Goal: Information Seeking & Learning: Learn about a topic

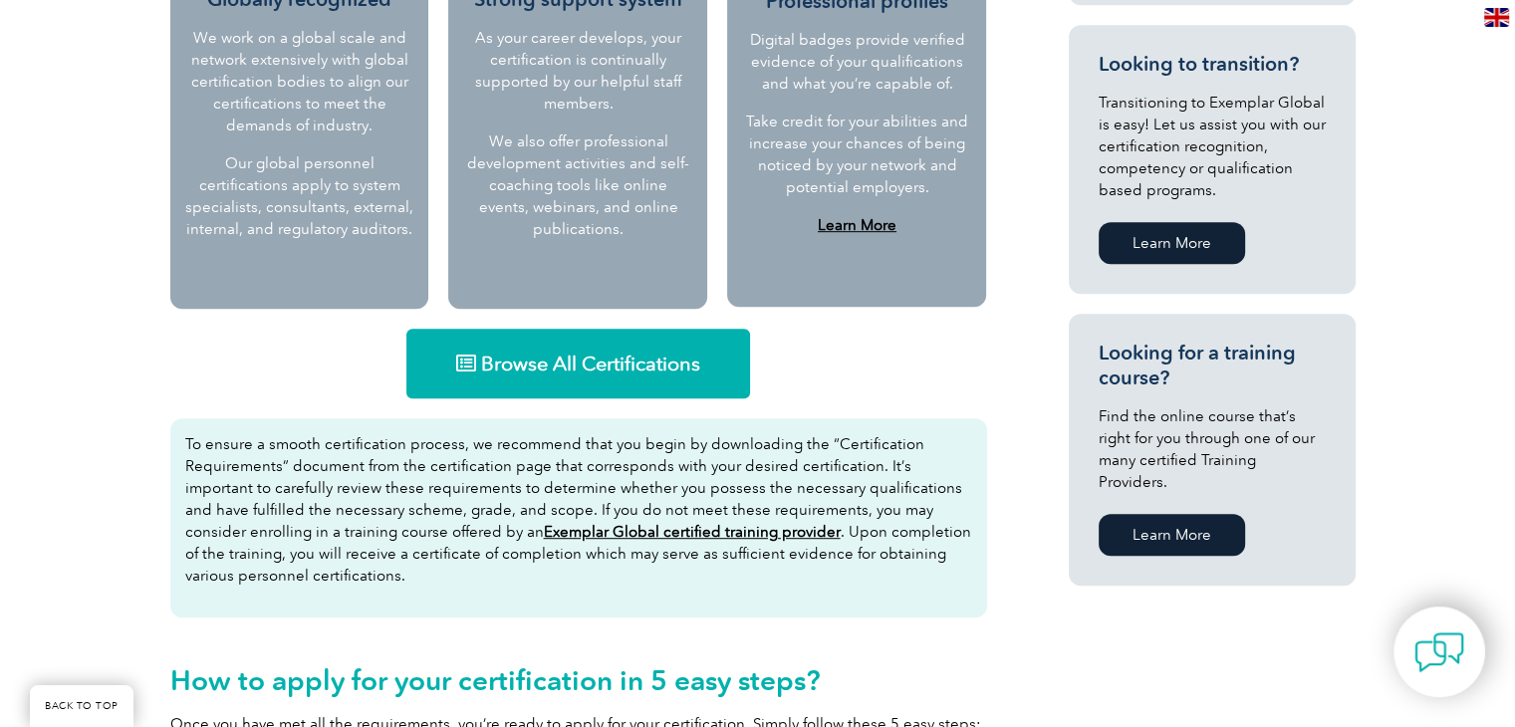
scroll to position [1096, 0]
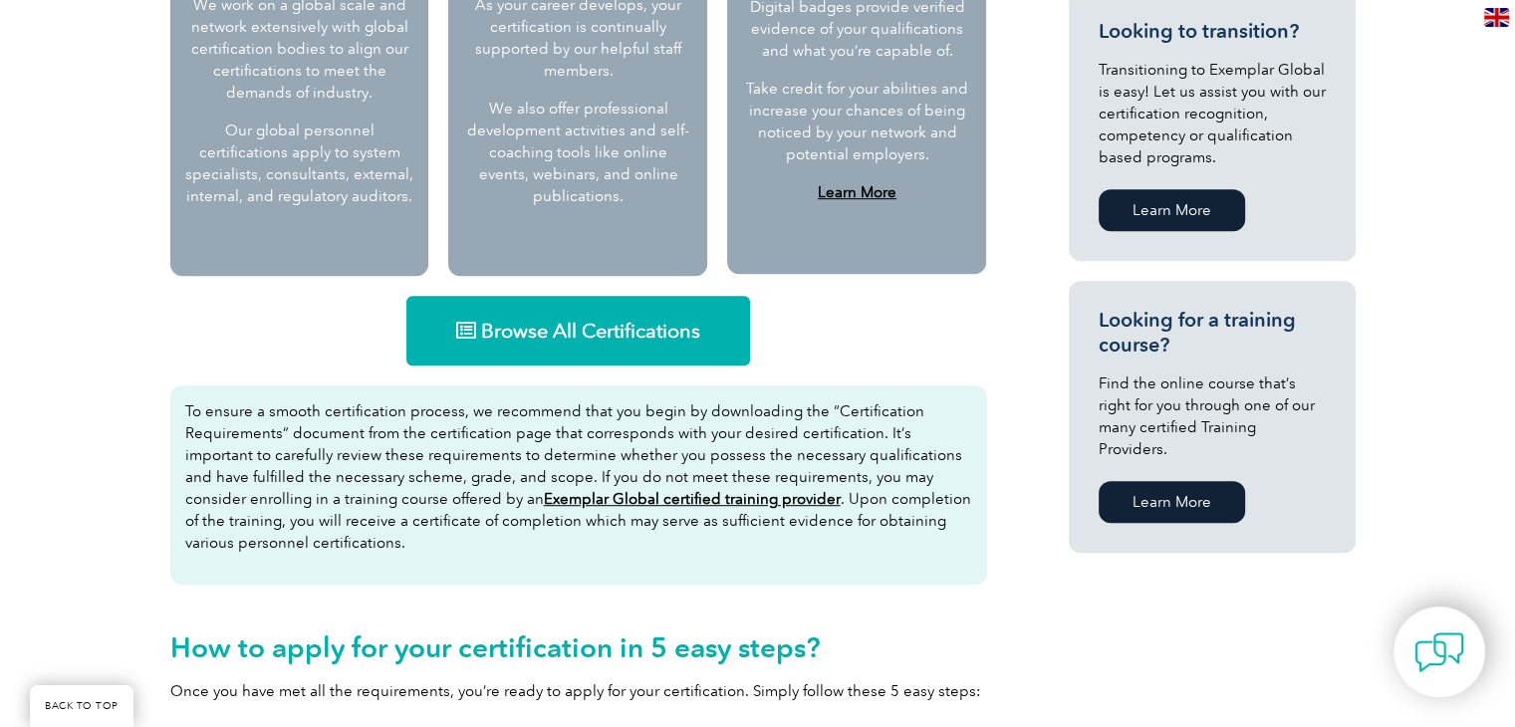
click at [578, 340] on span "Browse All Certifications" at bounding box center [590, 331] width 219 height 20
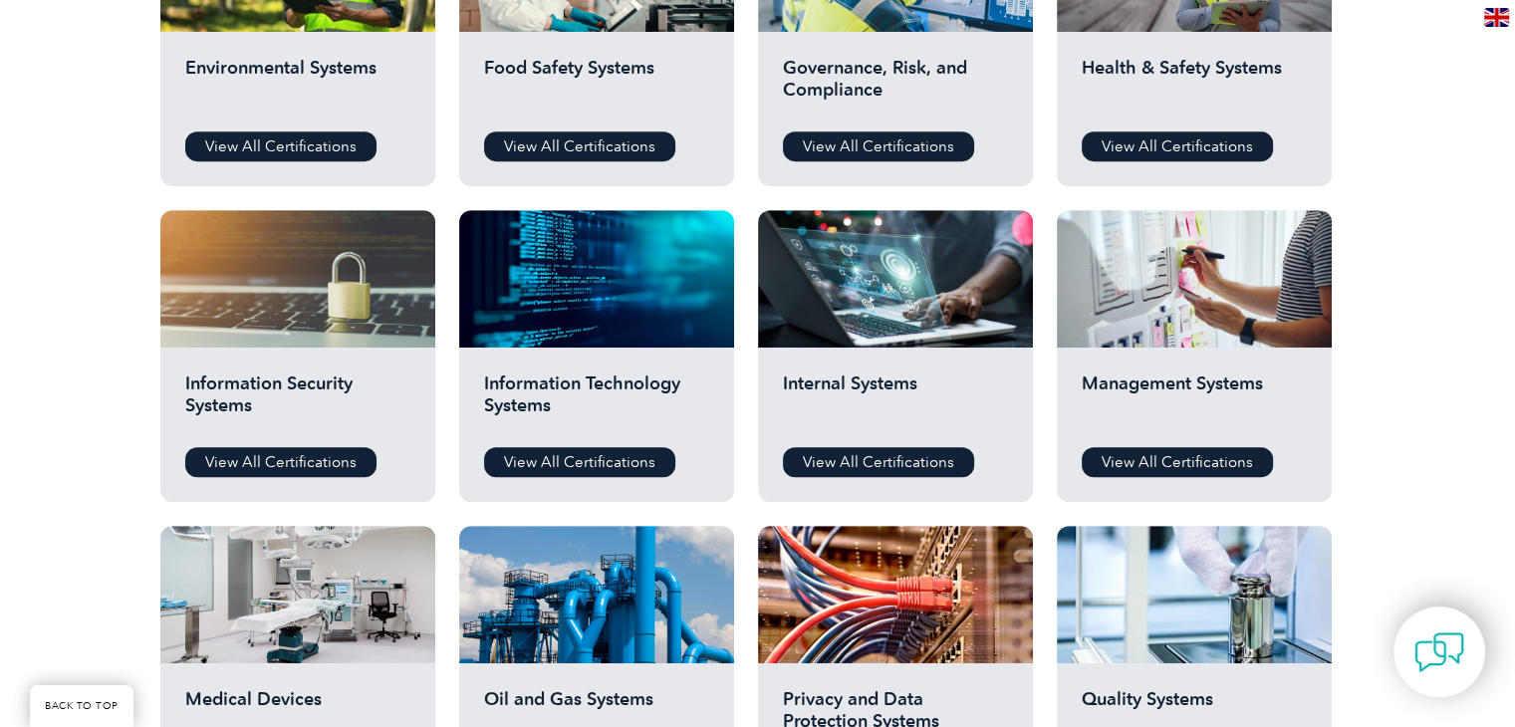
scroll to position [896, 0]
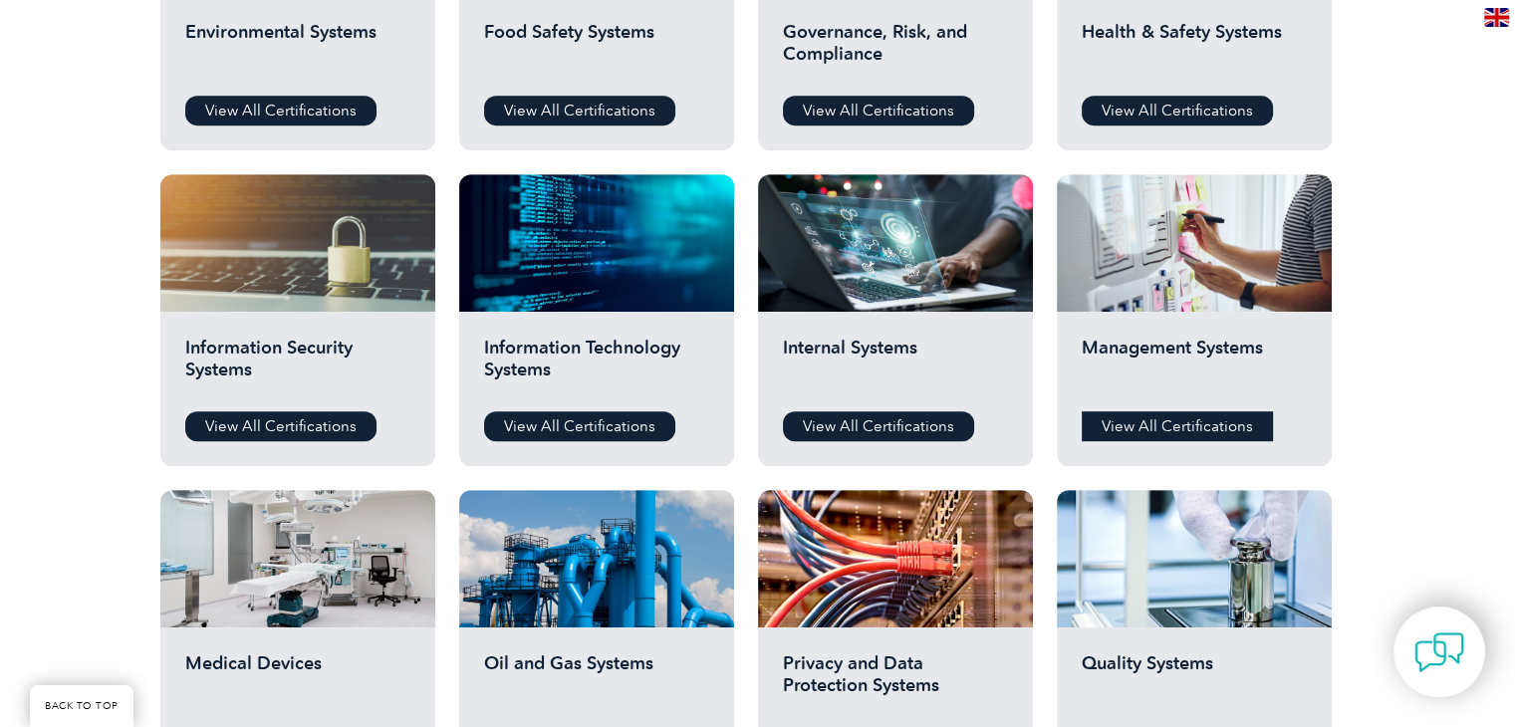
click at [1135, 427] on link "View All Certifications" at bounding box center [1177, 426] width 191 height 30
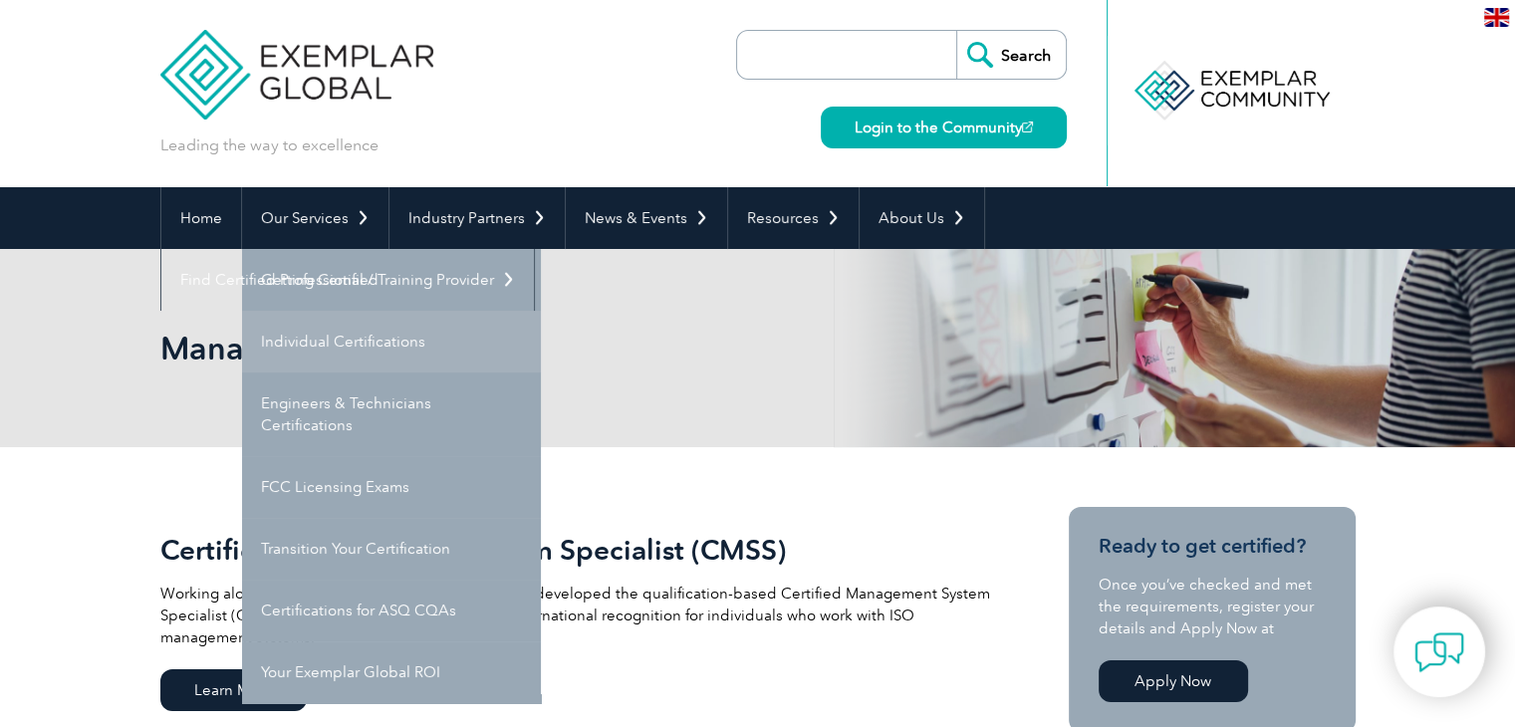
click at [357, 344] on link "Individual Certifications" at bounding box center [391, 342] width 299 height 62
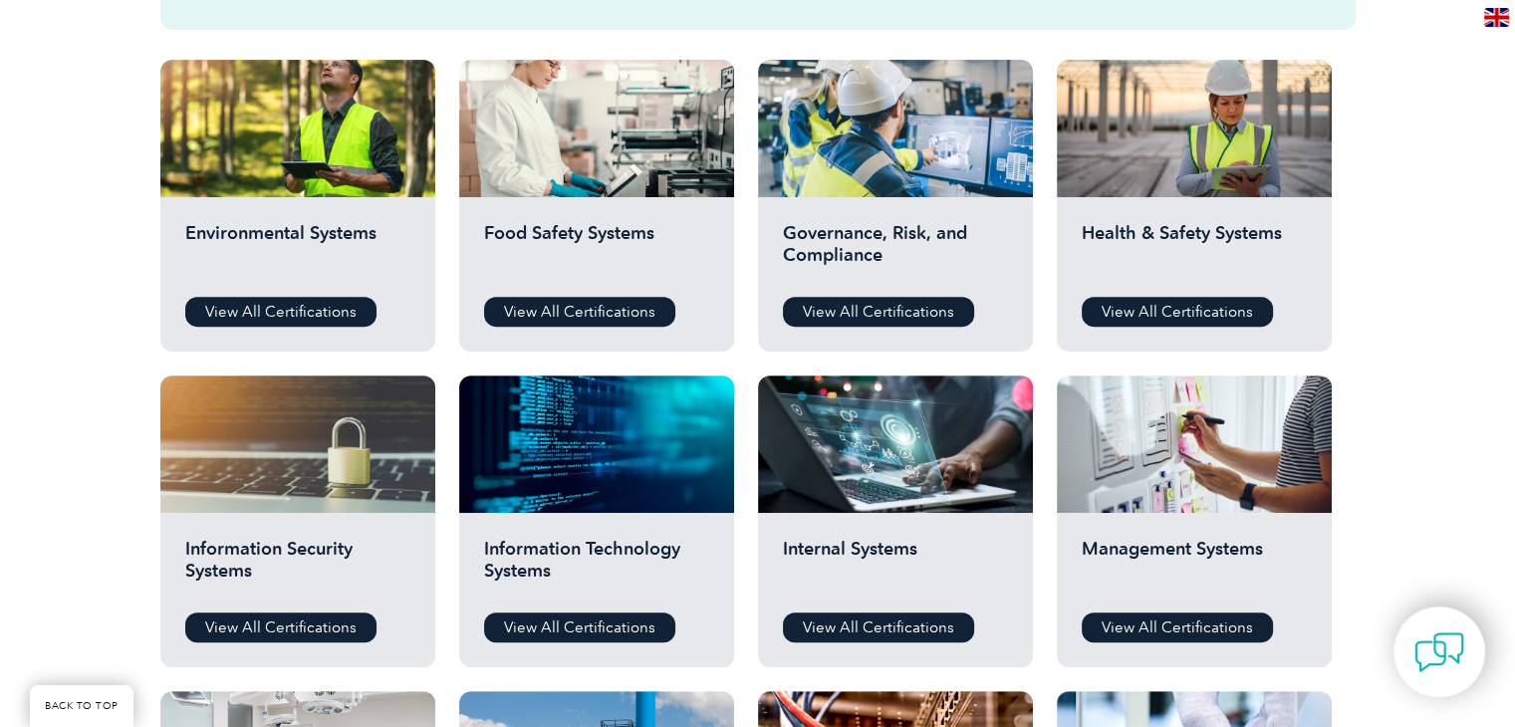
scroll to position [697, 0]
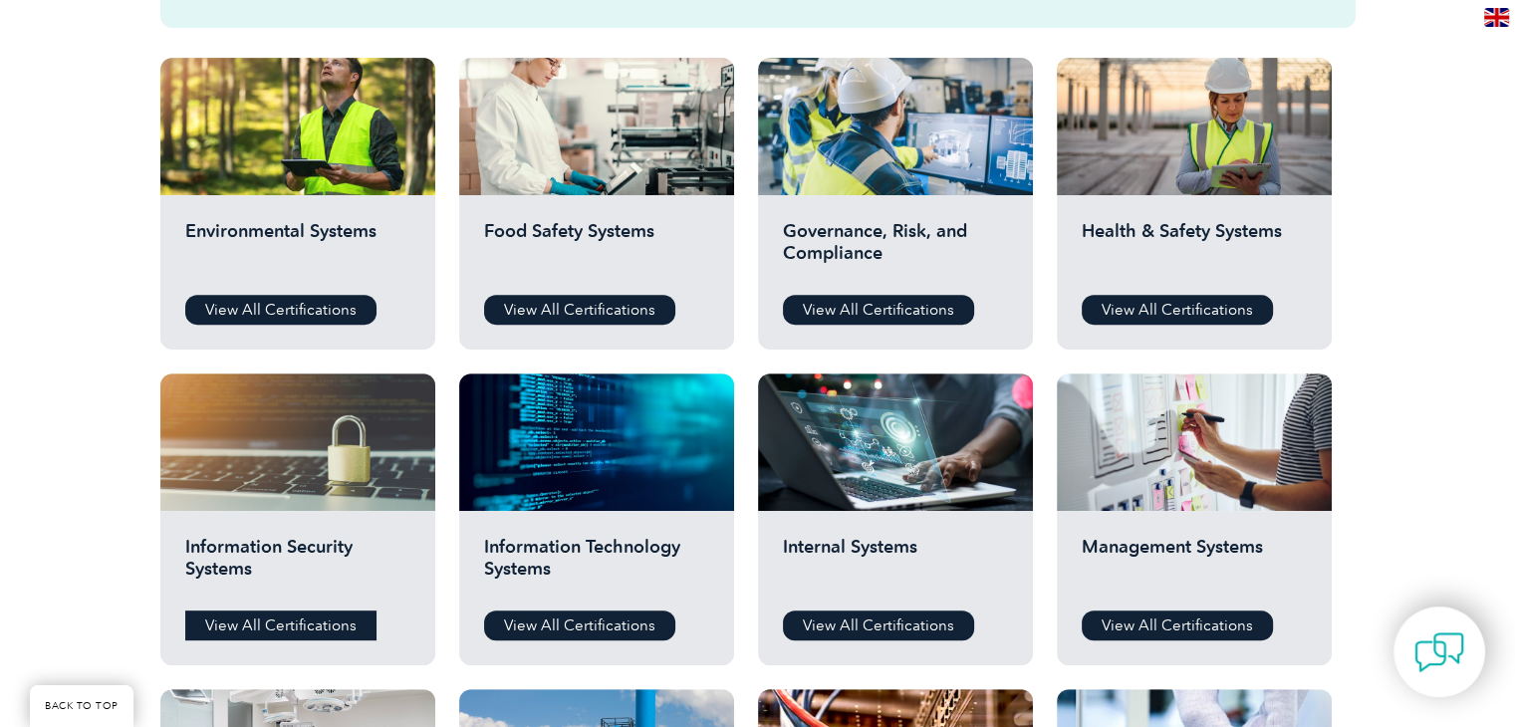
click at [339, 626] on link "View All Certifications" at bounding box center [280, 626] width 191 height 30
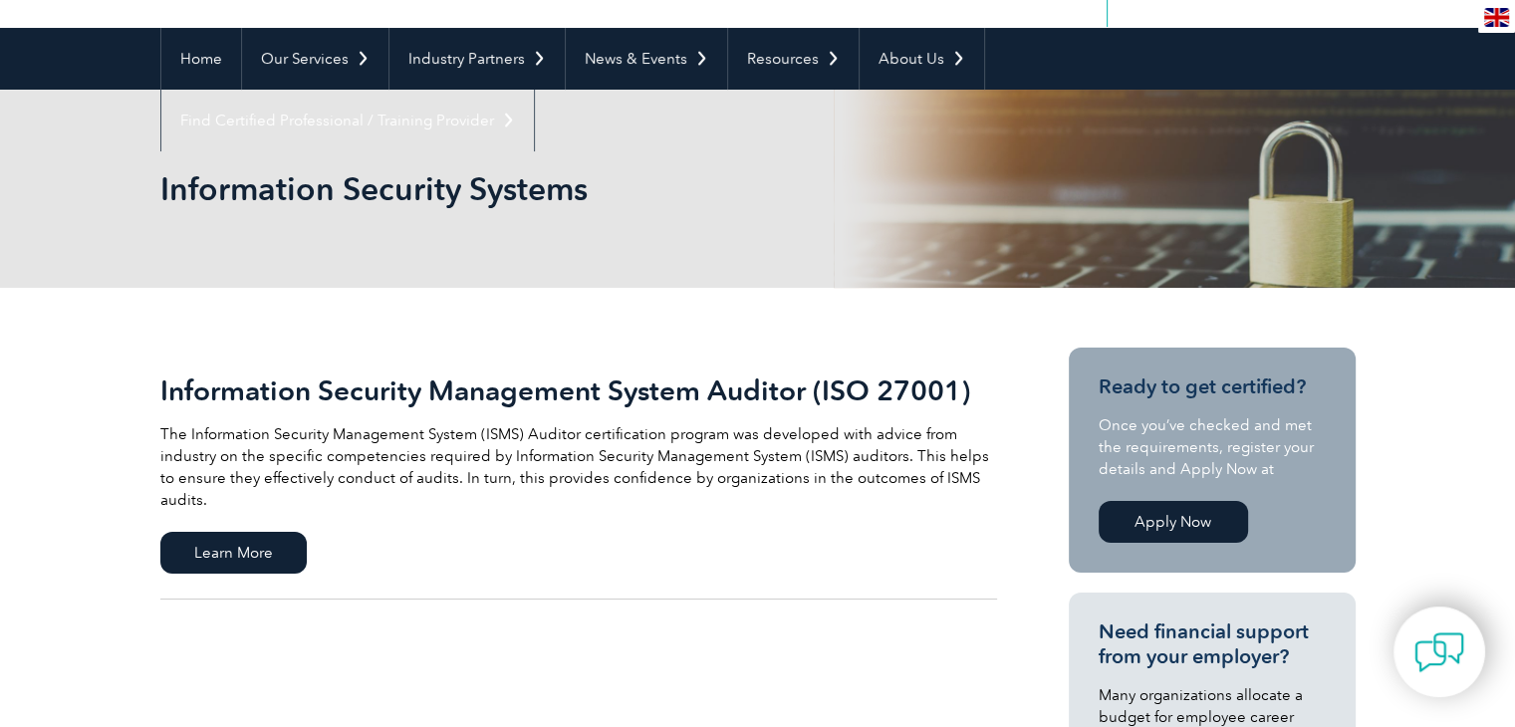
scroll to position [398, 0]
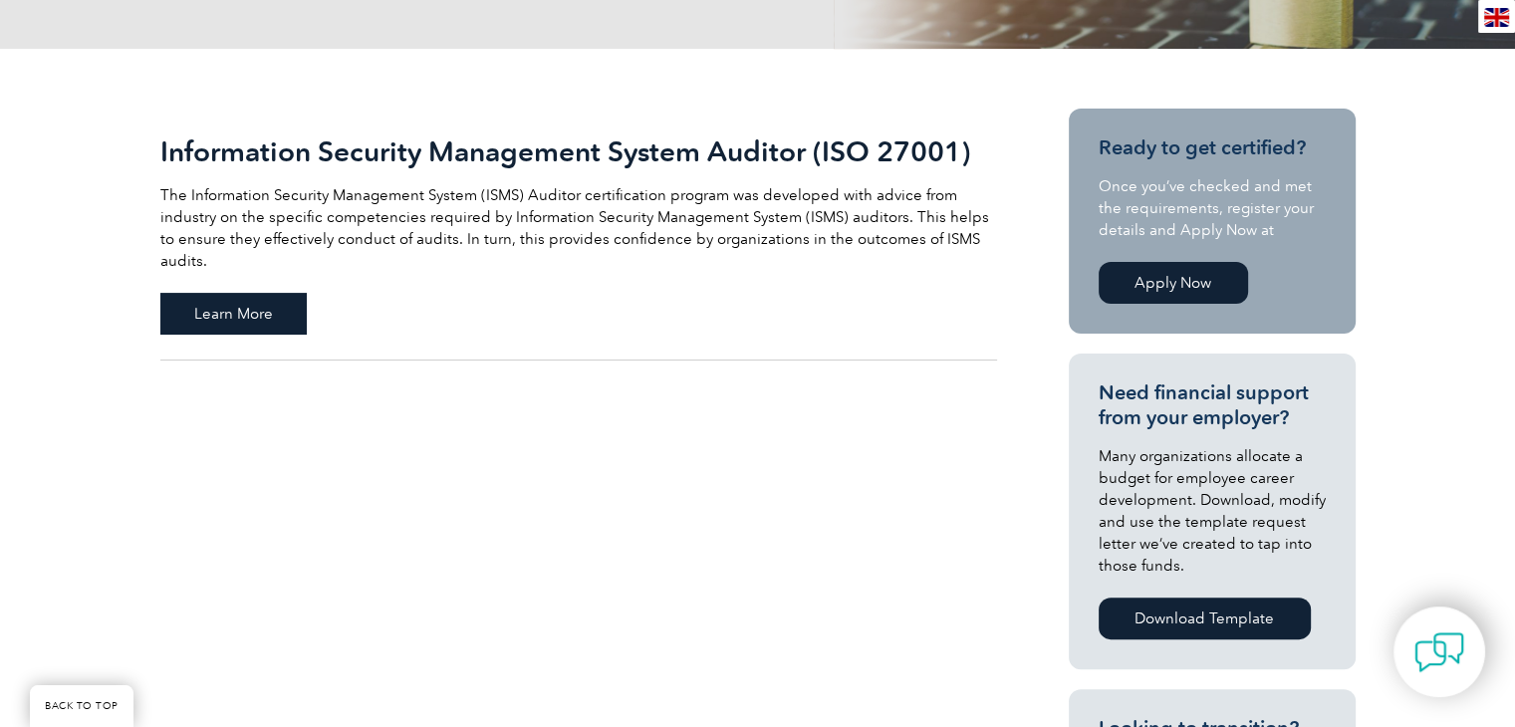
click at [249, 295] on span "Learn More" at bounding box center [233, 314] width 146 height 42
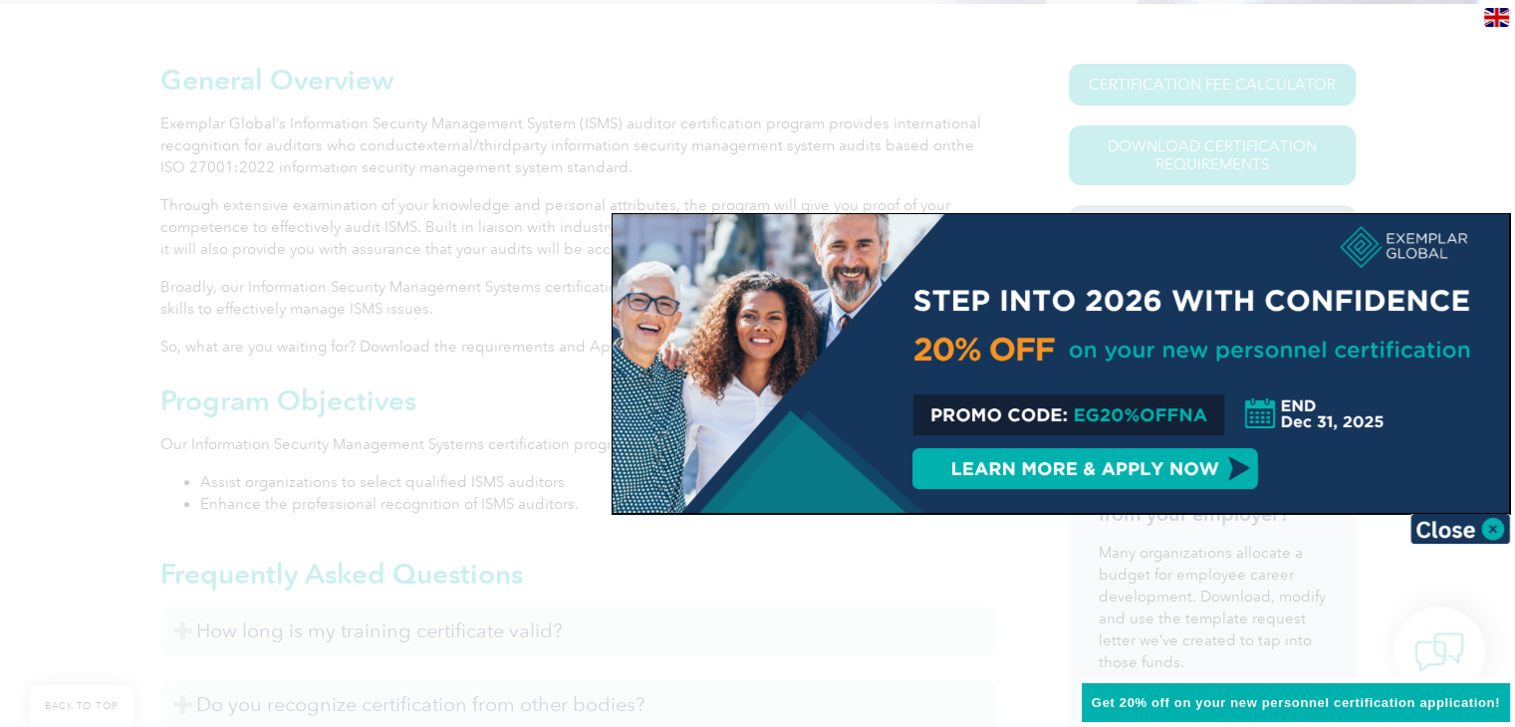
scroll to position [697, 0]
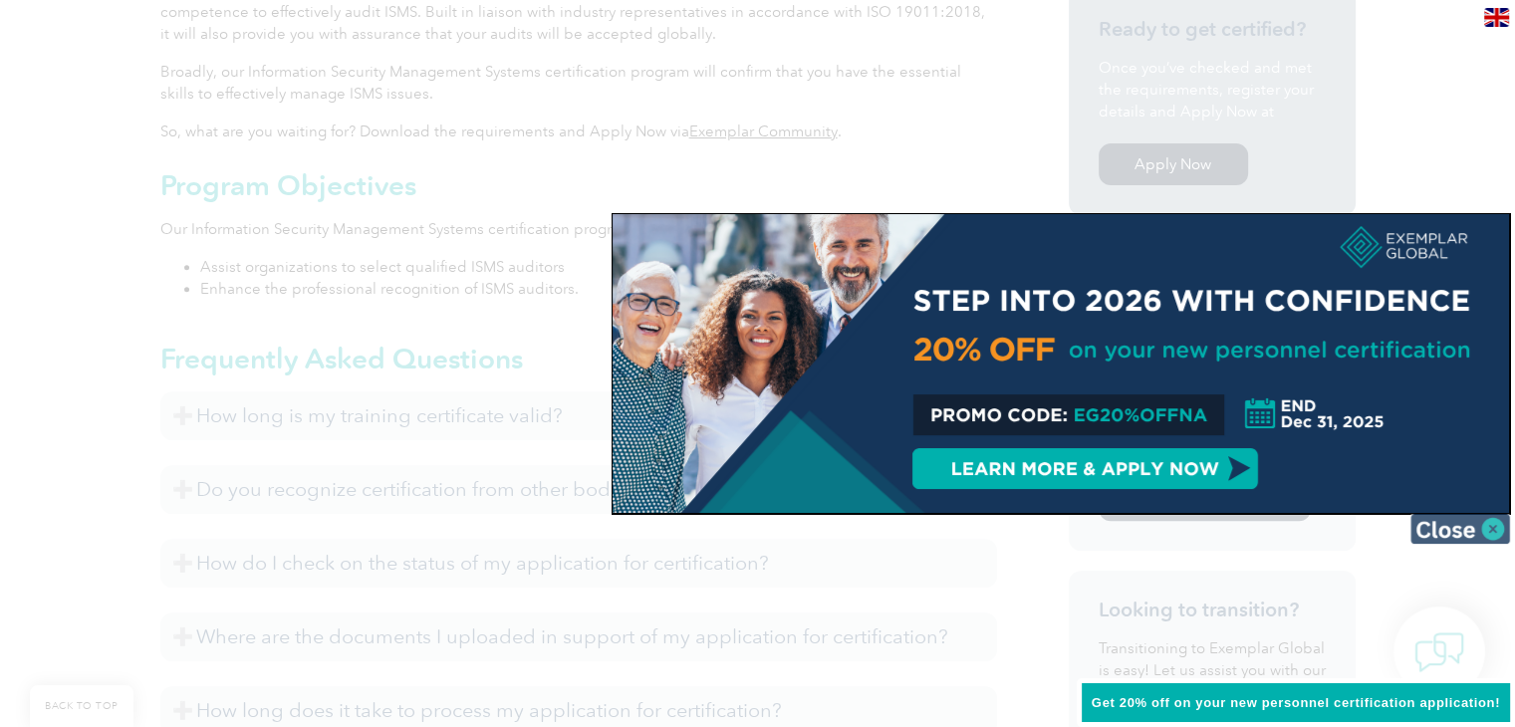
click at [1488, 528] on img at bounding box center [1460, 529] width 100 height 30
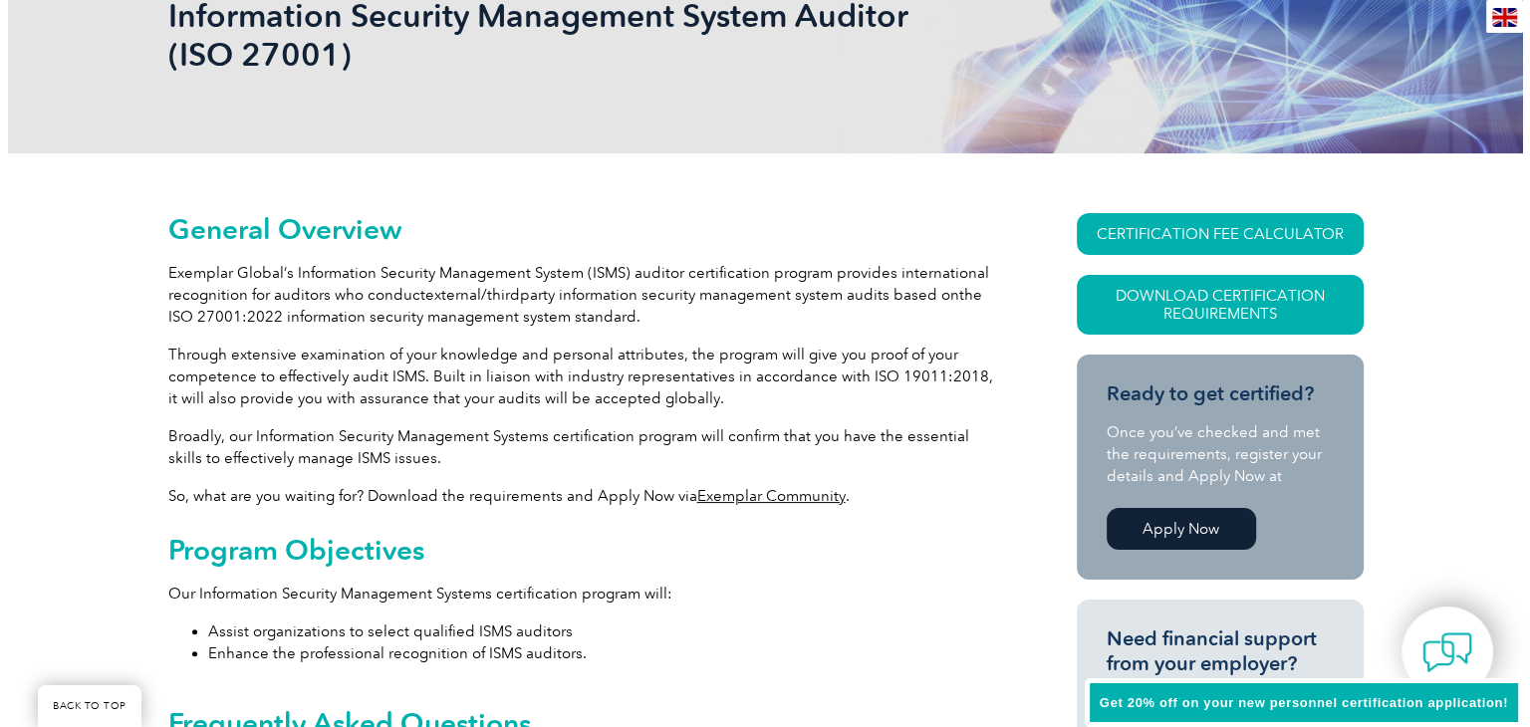
scroll to position [299, 0]
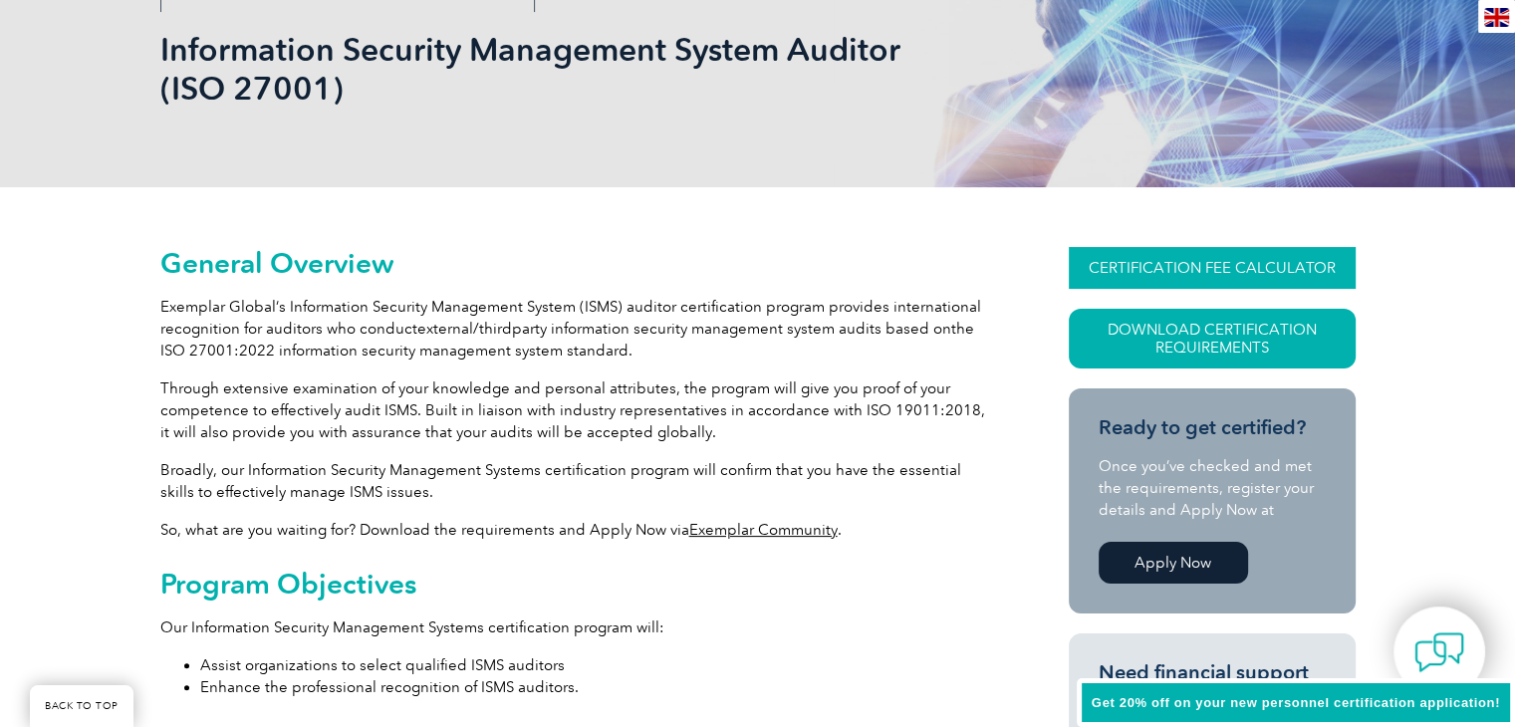
click at [1266, 265] on link "CERTIFICATION FEE CALCULATOR" at bounding box center [1212, 268] width 287 height 42
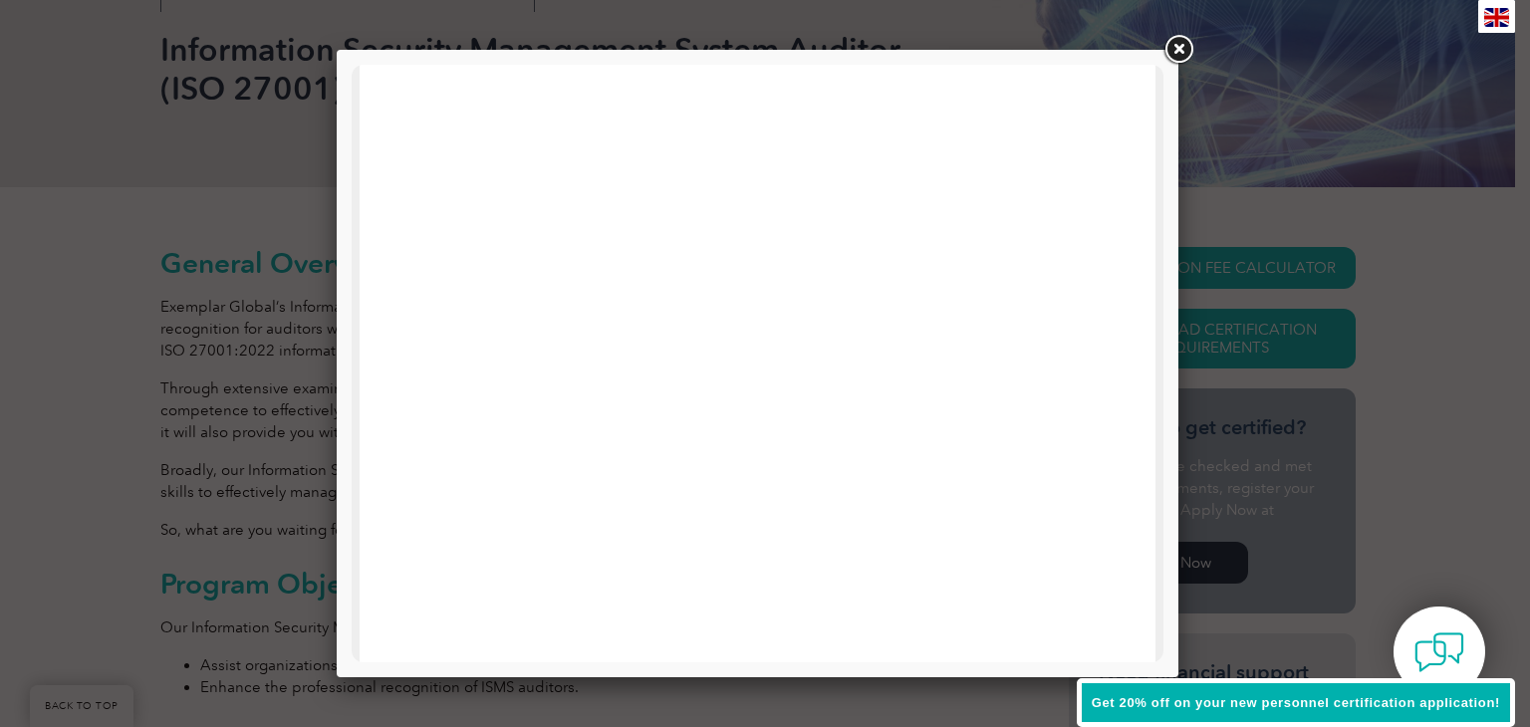
scroll to position [552, 0]
click at [1175, 53] on link at bounding box center [1178, 50] width 36 height 36
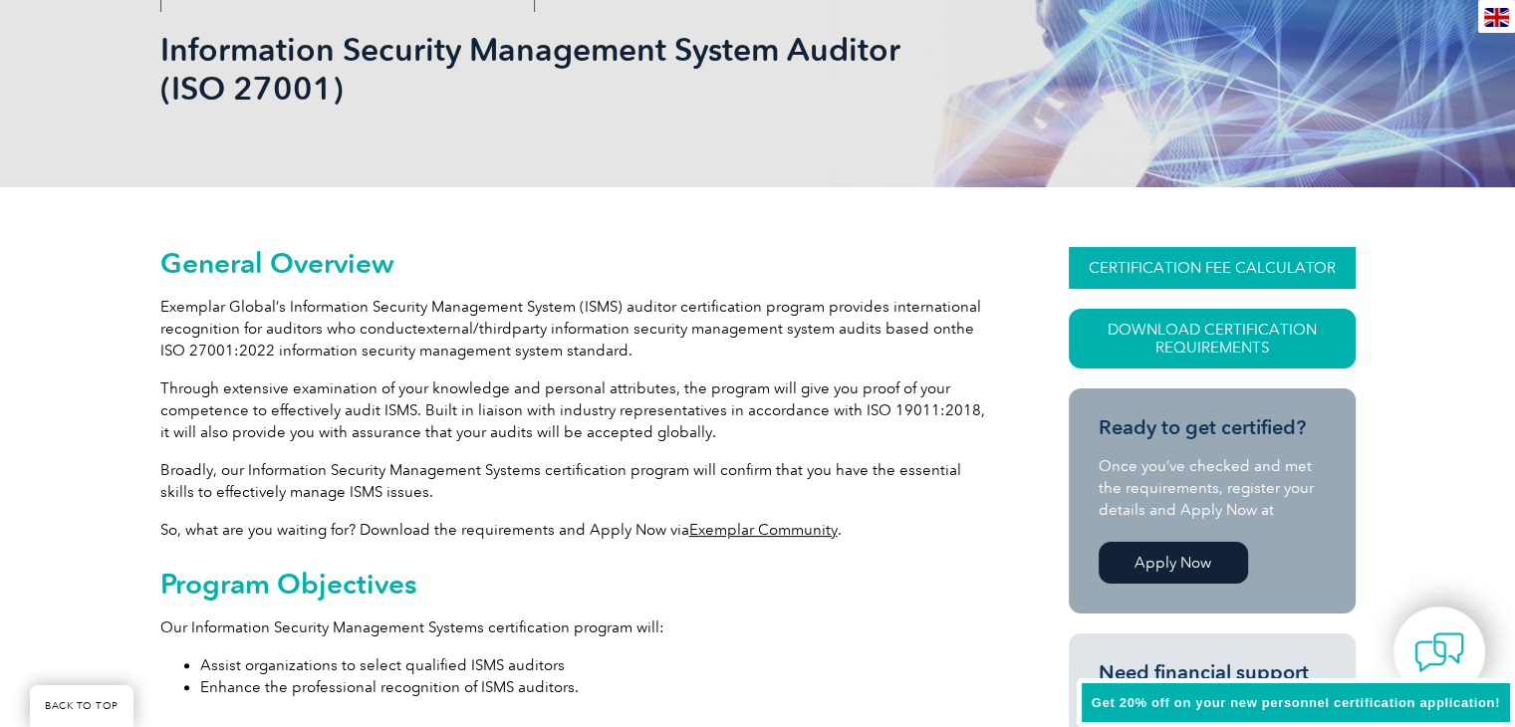
click at [1164, 265] on link "CERTIFICATION FEE CALCULATOR" at bounding box center [1212, 268] width 287 height 42
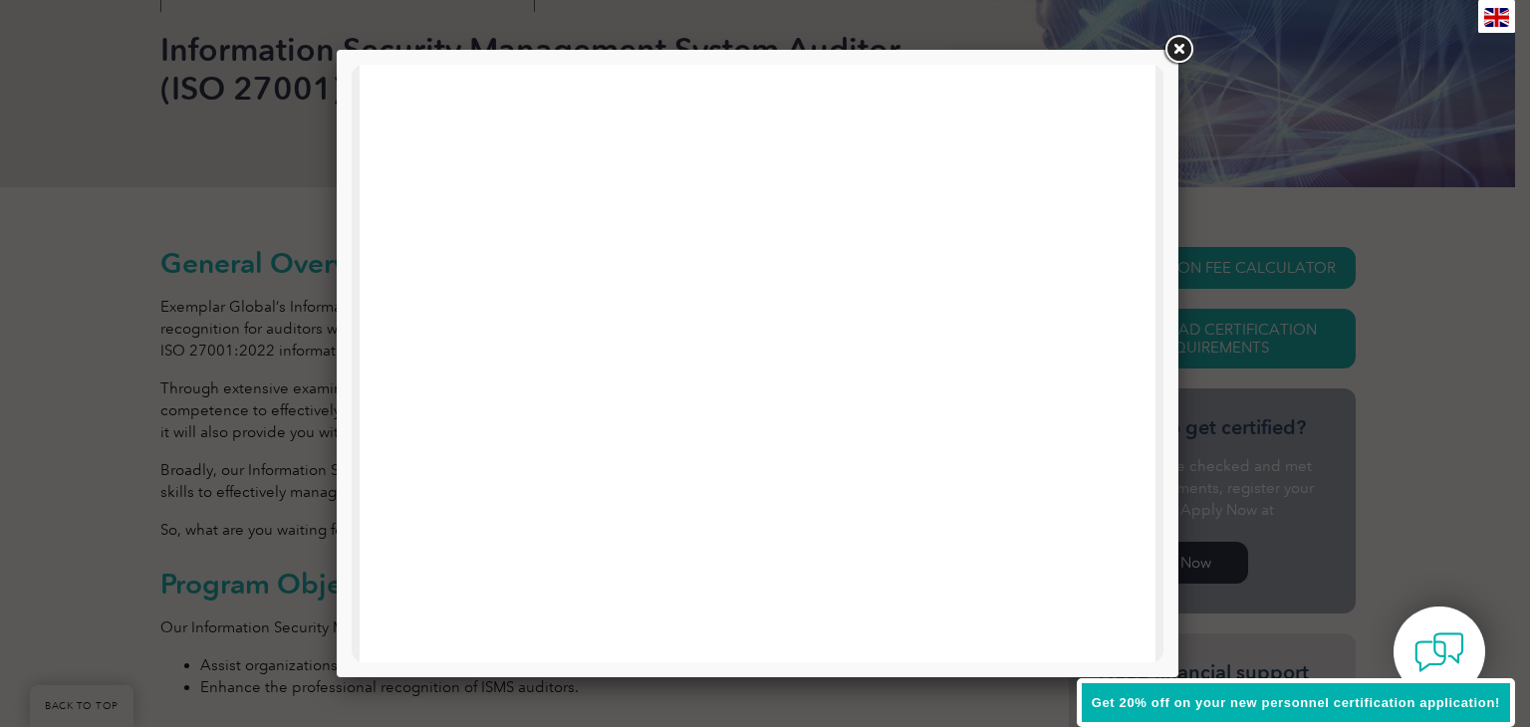
scroll to position [651, 0]
click at [1174, 53] on link at bounding box center [1178, 50] width 36 height 36
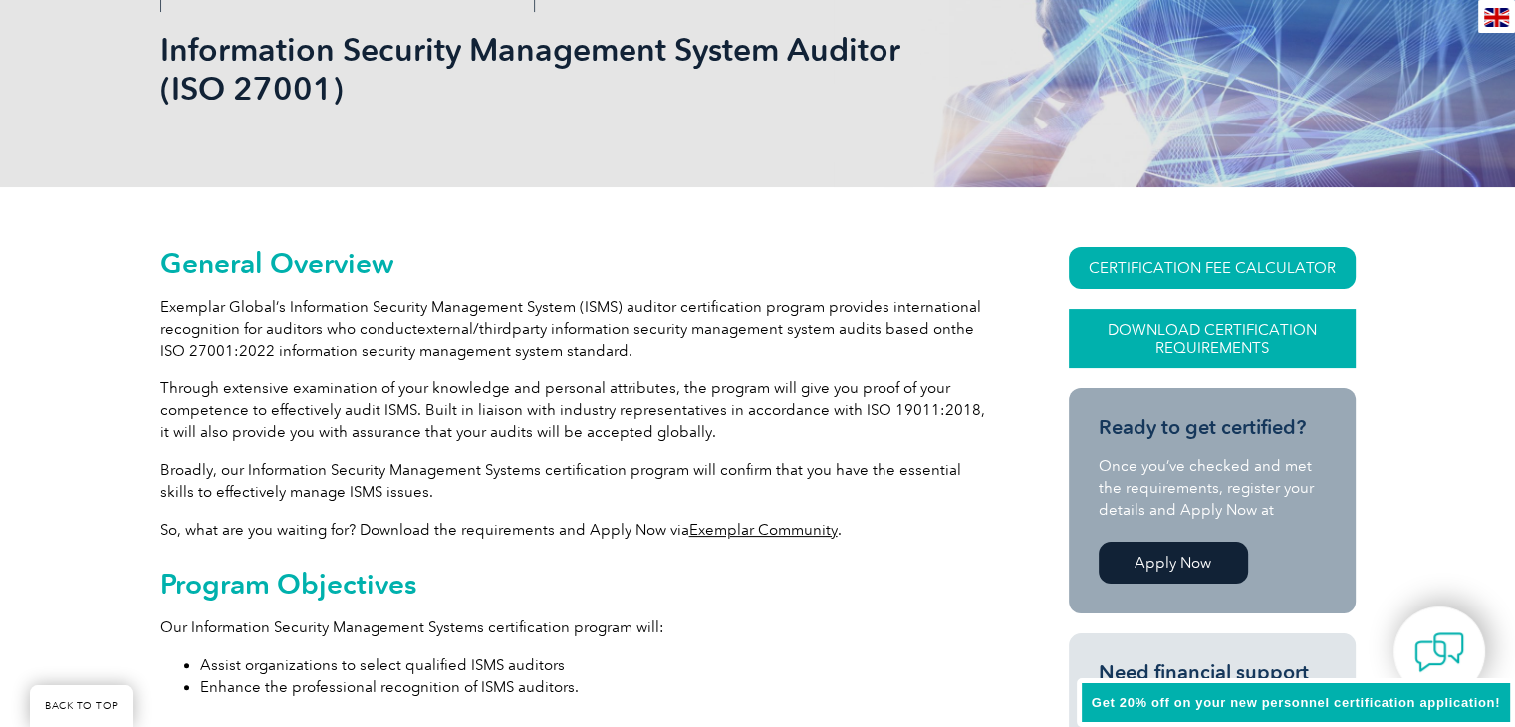
click at [1264, 326] on link "Download Certification Requirements" at bounding box center [1212, 339] width 287 height 60
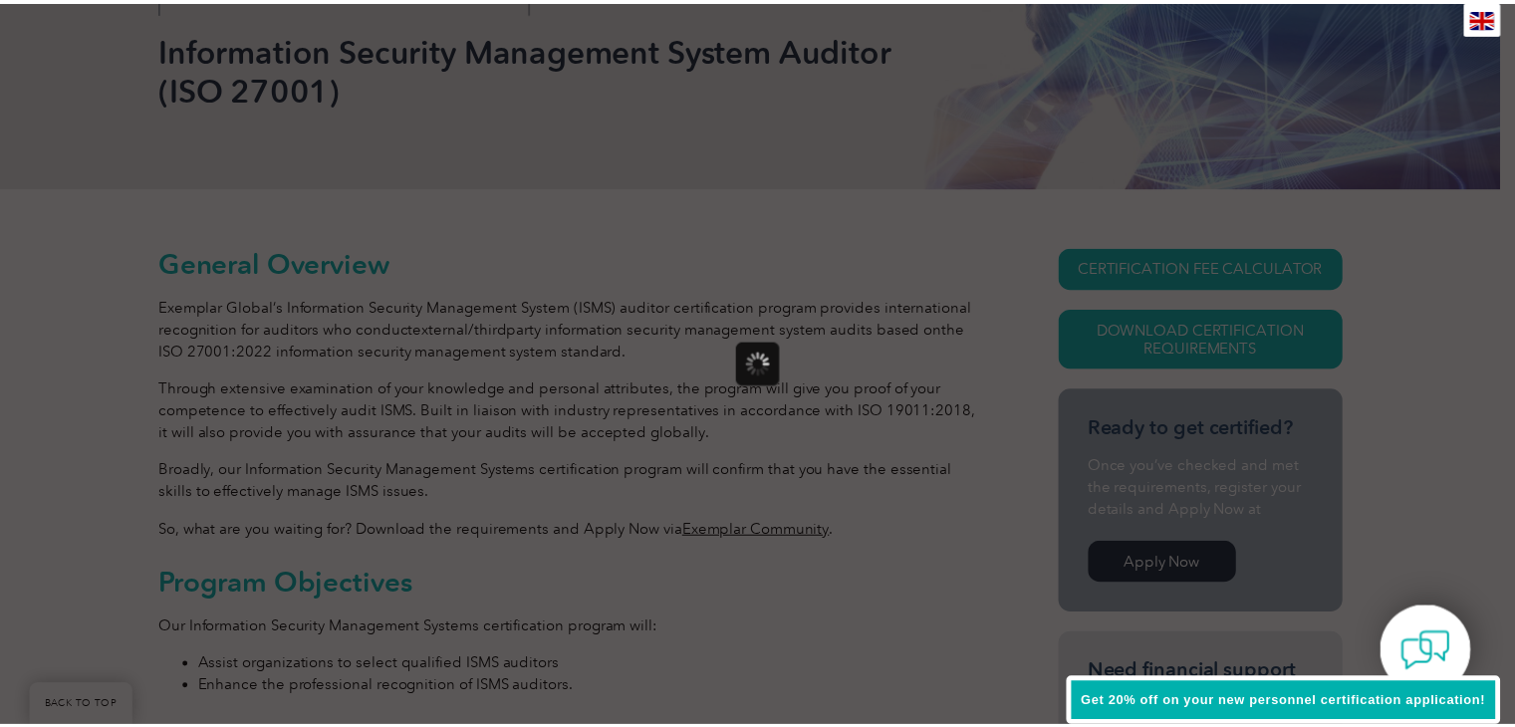
scroll to position [0, 0]
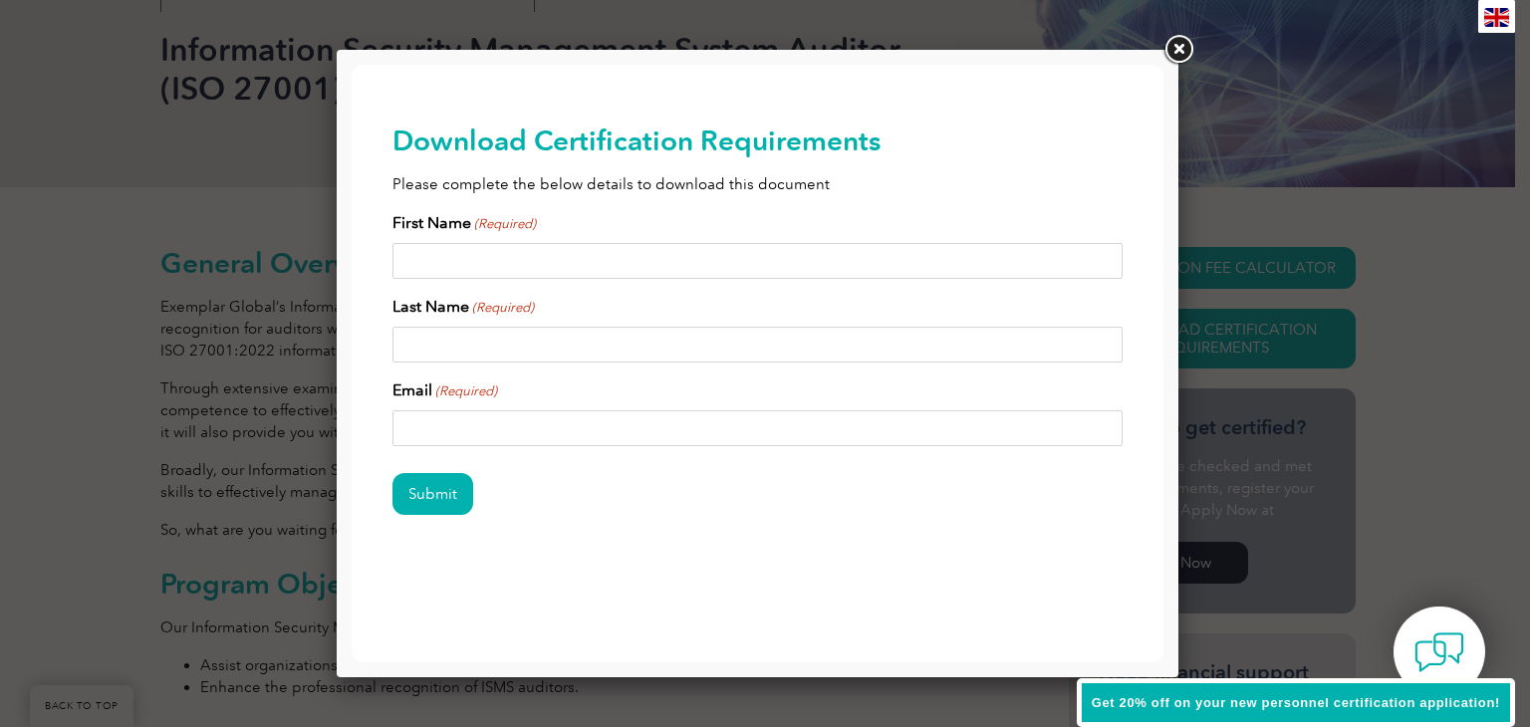
click at [1180, 50] on link at bounding box center [1178, 50] width 36 height 36
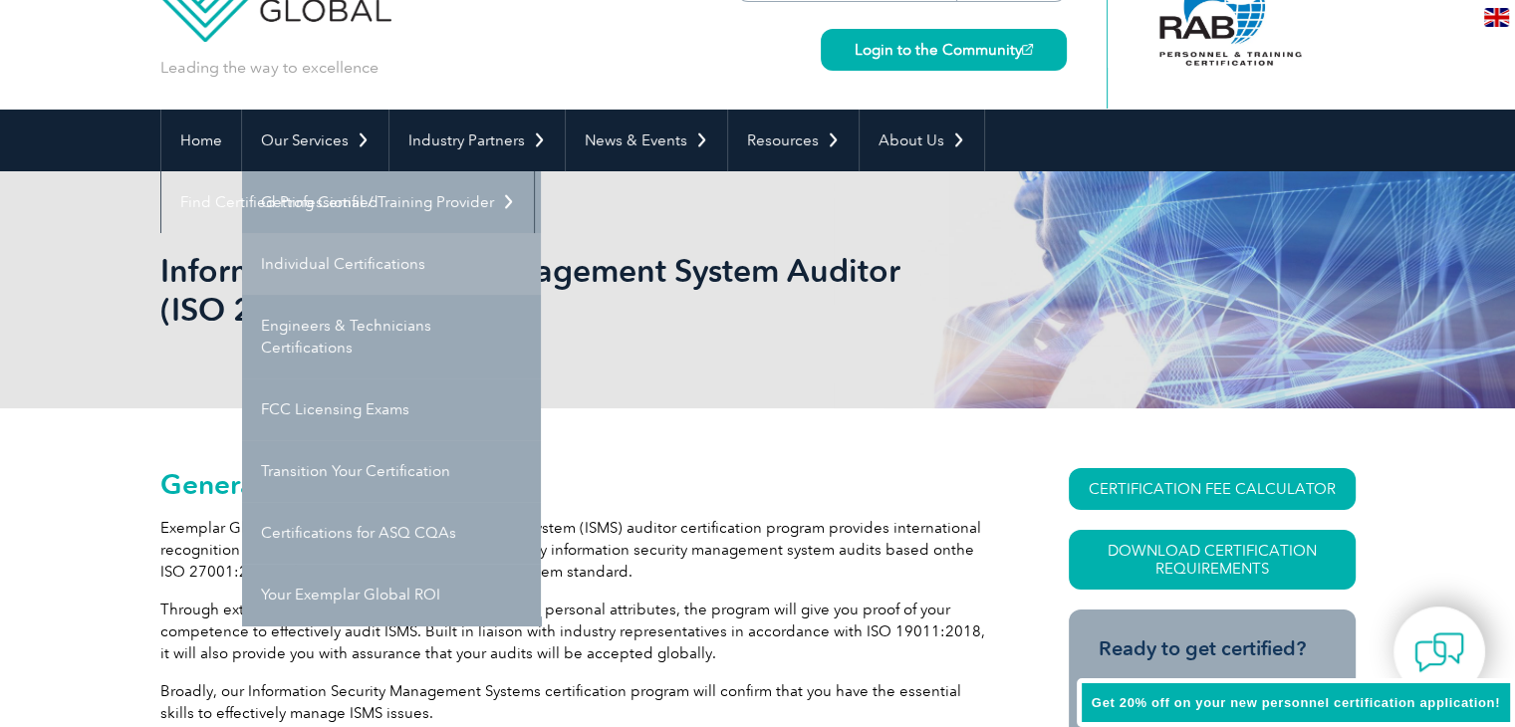
scroll to position [100, 0]
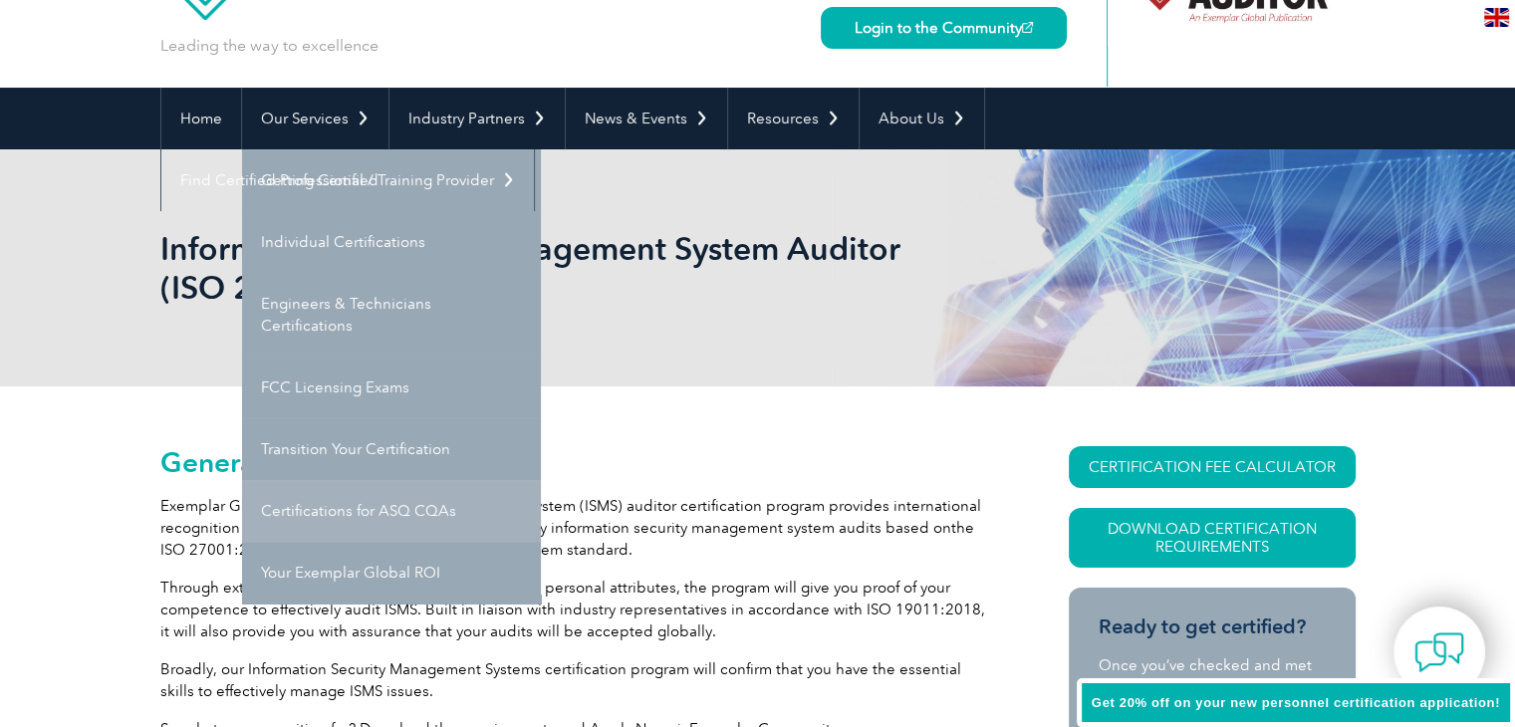
click at [367, 512] on link "Certifications for ASQ CQAs" at bounding box center [391, 511] width 299 height 62
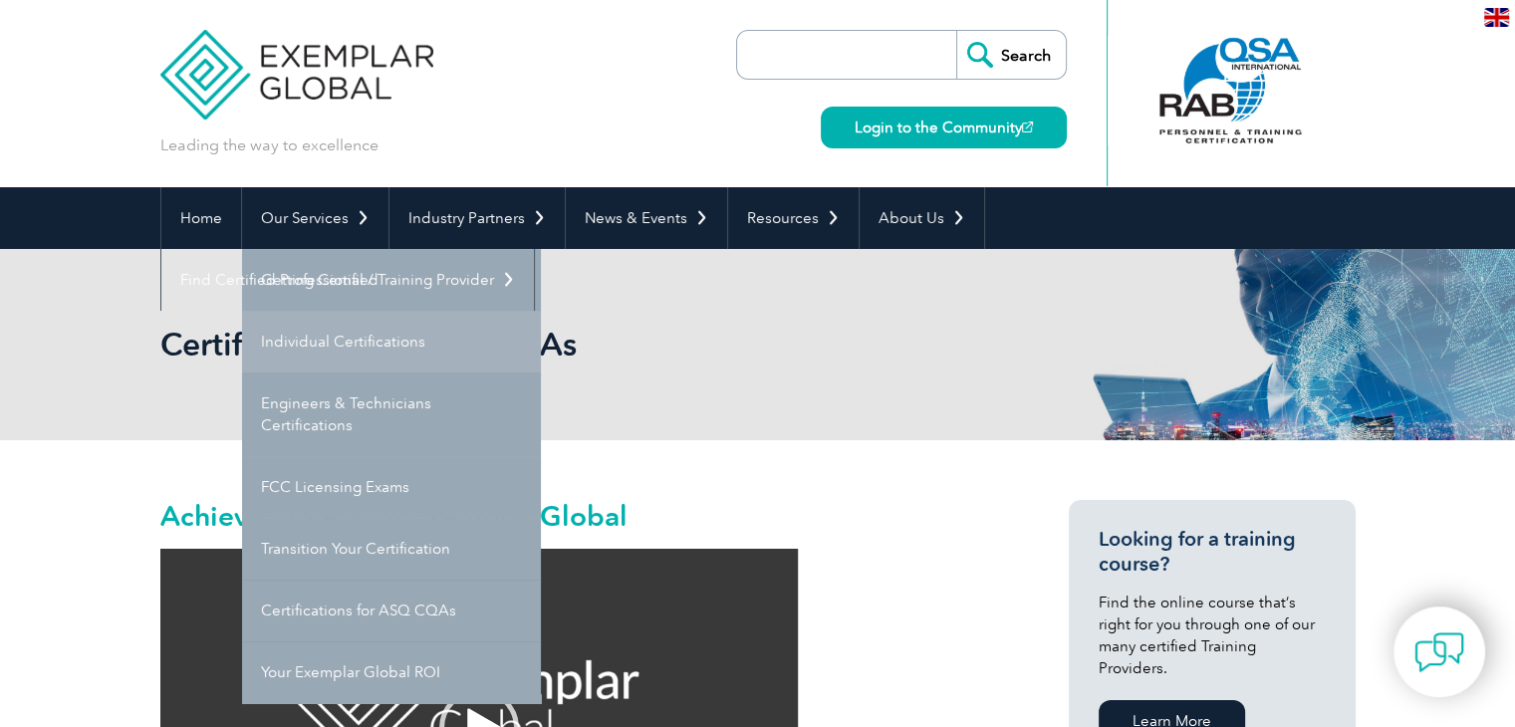
click at [335, 339] on link "Individual Certifications" at bounding box center [391, 342] width 299 height 62
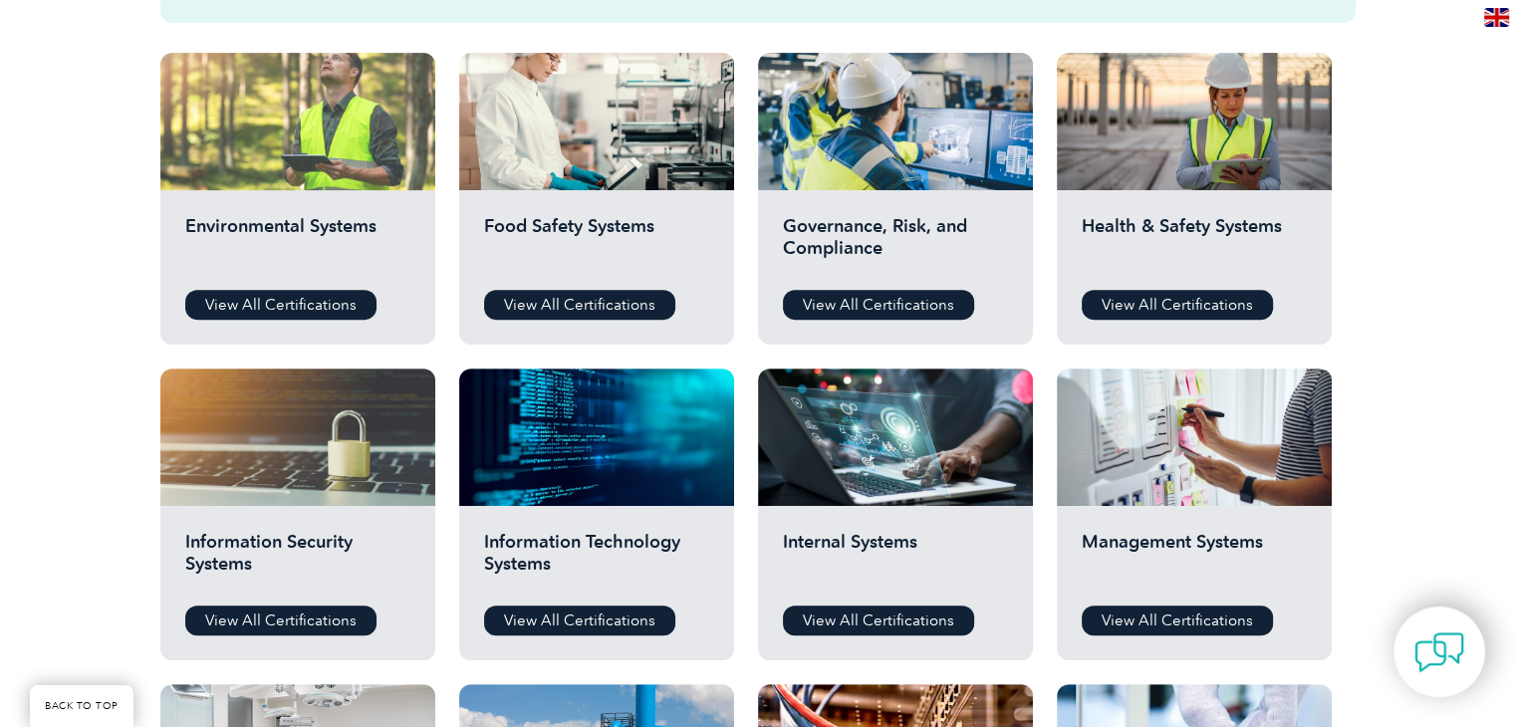
scroll to position [797, 0]
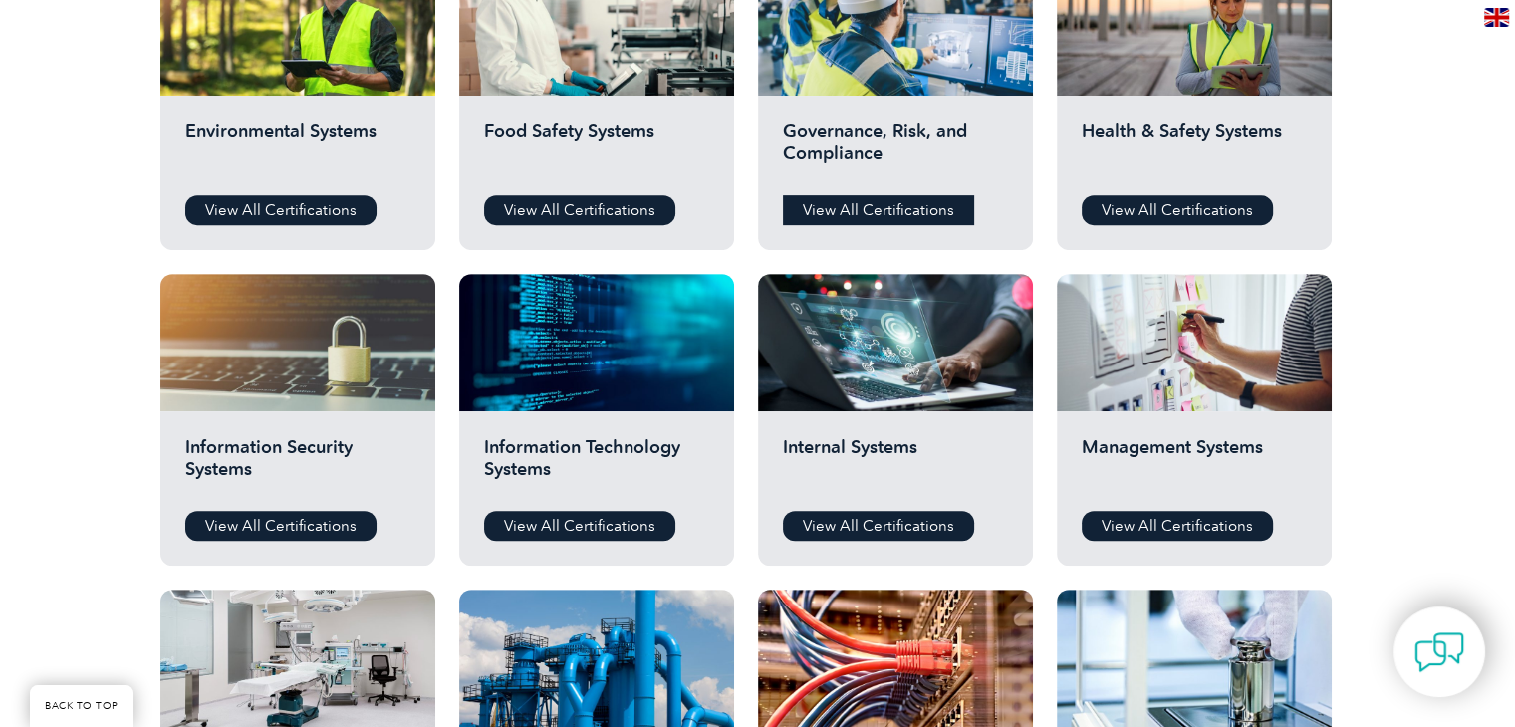
click at [868, 210] on link "View All Certifications" at bounding box center [878, 210] width 191 height 30
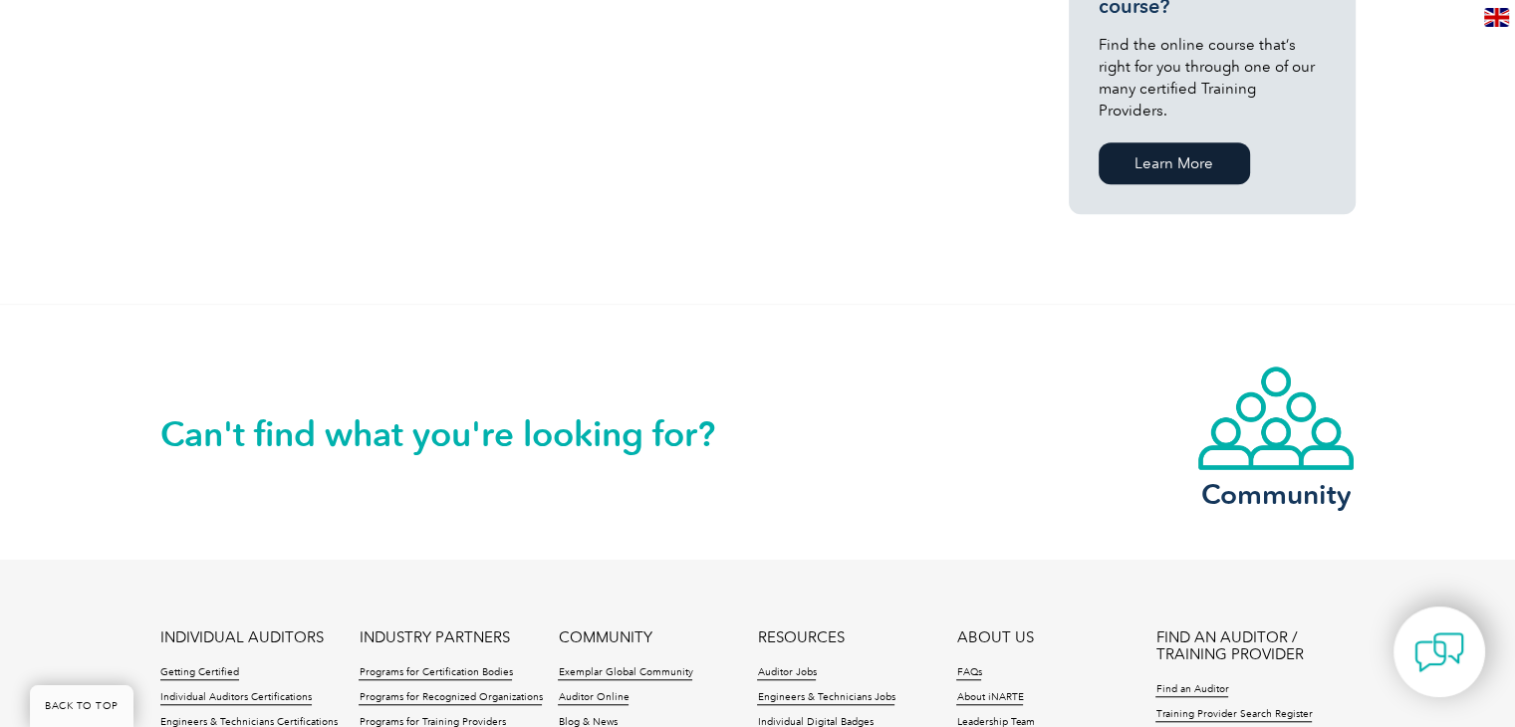
scroll to position [1786, 0]
